Goal: Obtain resource: Obtain resource

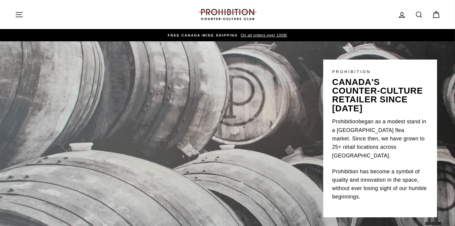
click at [22, 14] on icon "button" at bounding box center [19, 14] width 7 height 4
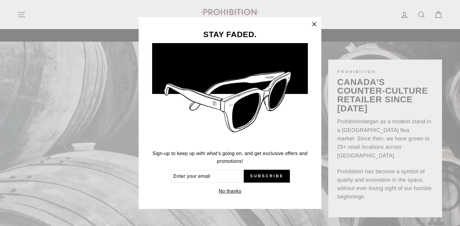
click at [315, 23] on icon "button" at bounding box center [314, 24] width 8 height 8
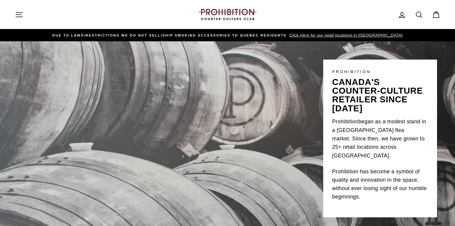
click at [25, 17] on button "Site navigation" at bounding box center [19, 14] width 16 height 13
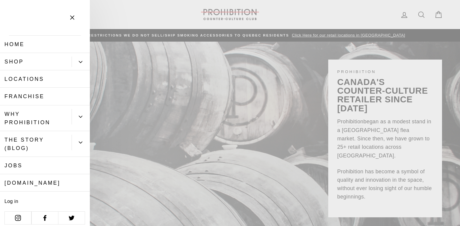
click at [45, 85] on link "Locations" at bounding box center [45, 78] width 90 height 17
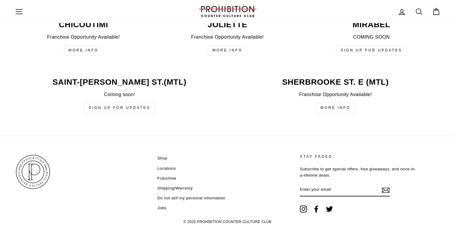
scroll to position [1500, 0]
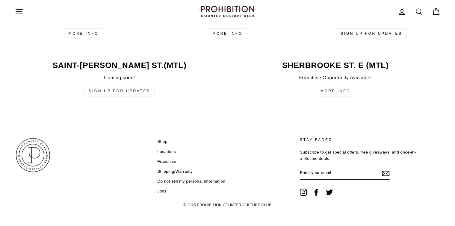
click at [167, 161] on link "Franchise" at bounding box center [166, 161] width 19 height 9
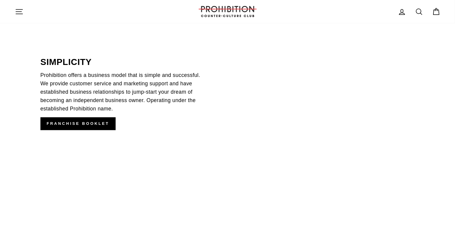
scroll to position [501, 0]
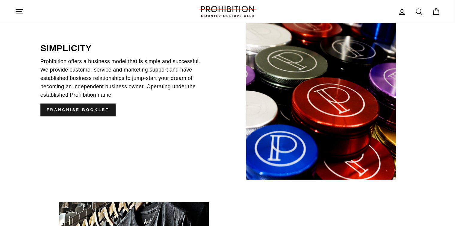
click at [91, 111] on link "franchise booklet" at bounding box center [77, 110] width 75 height 13
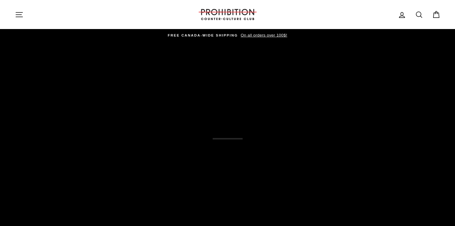
scroll to position [501, 0]
